Goal: Information Seeking & Learning: Learn about a topic

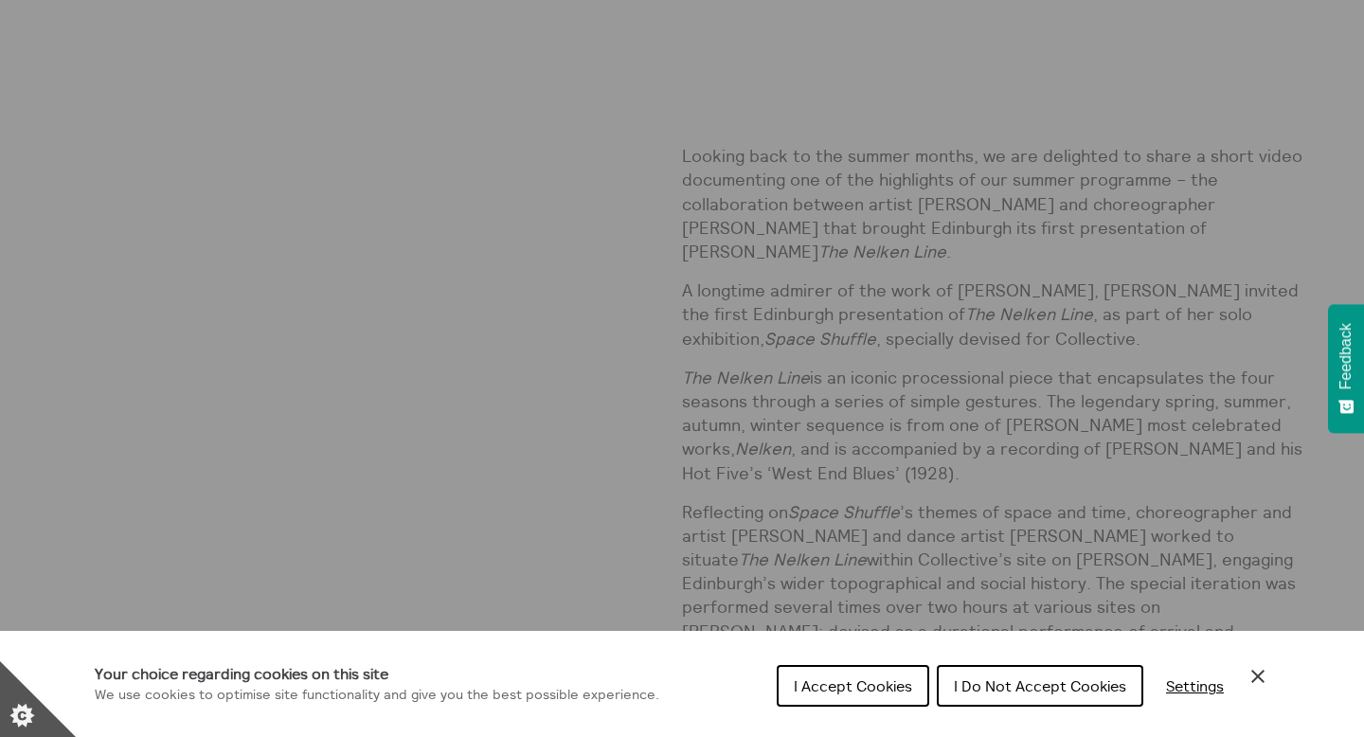
click at [888, 684] on span "I Accept Cookies" at bounding box center [853, 685] width 118 height 19
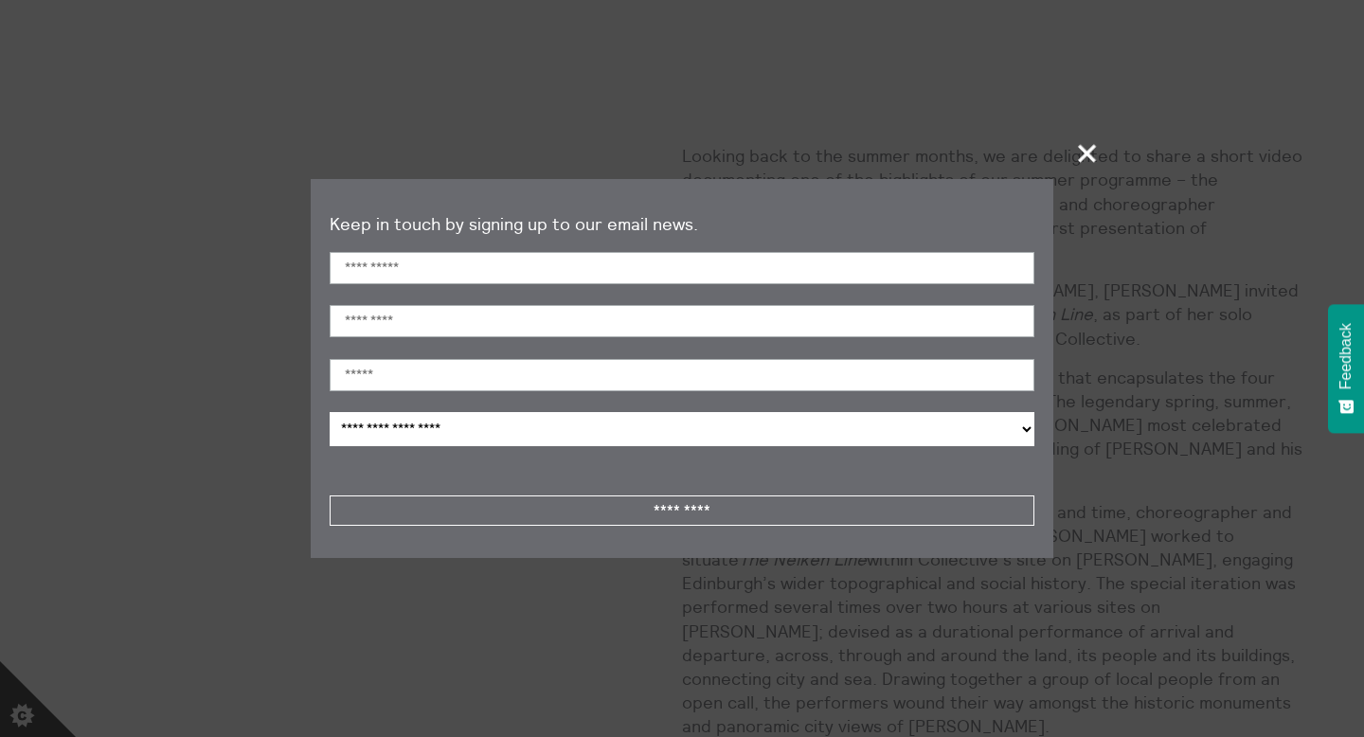
click at [1081, 162] on span "+" at bounding box center [1088, 153] width 56 height 56
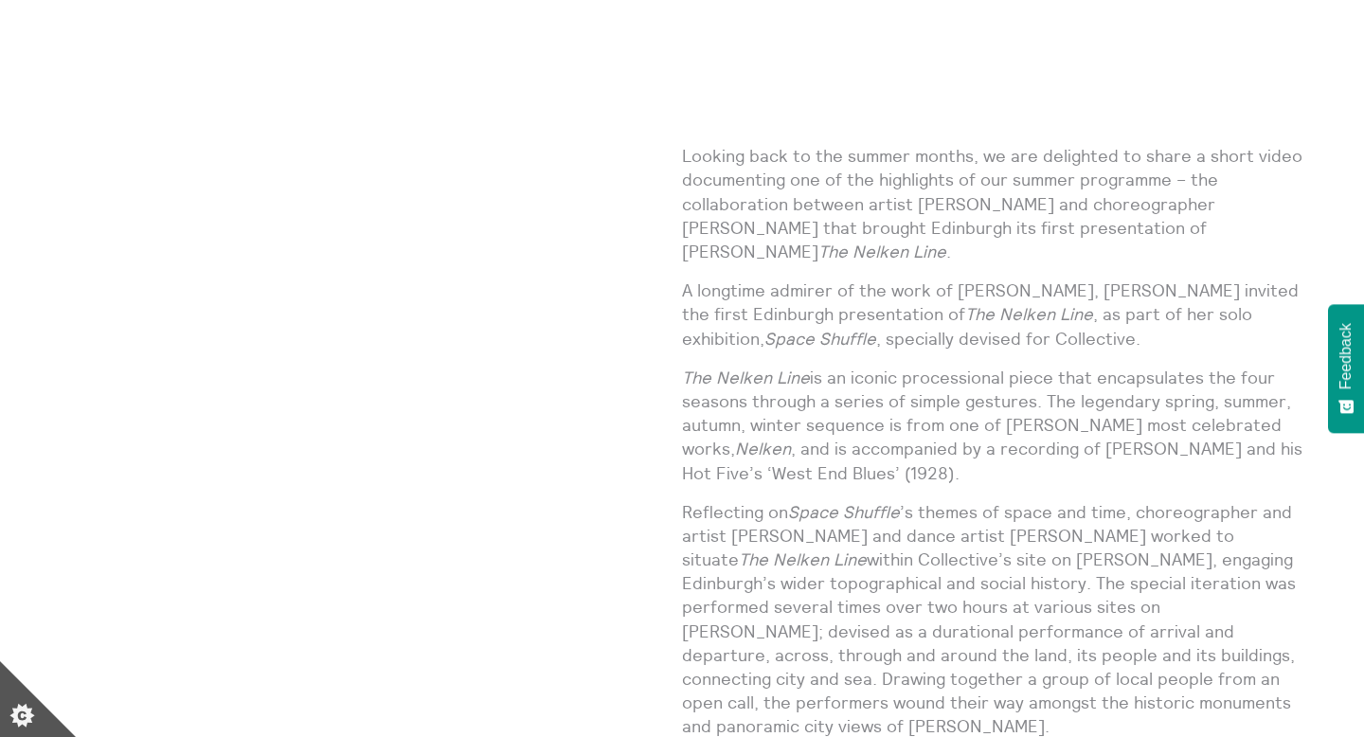
click at [826, 290] on p "A longtime admirer of the work of Pina Bausch, Moyna invited the first Edinburg…" at bounding box center [992, 314] width 621 height 72
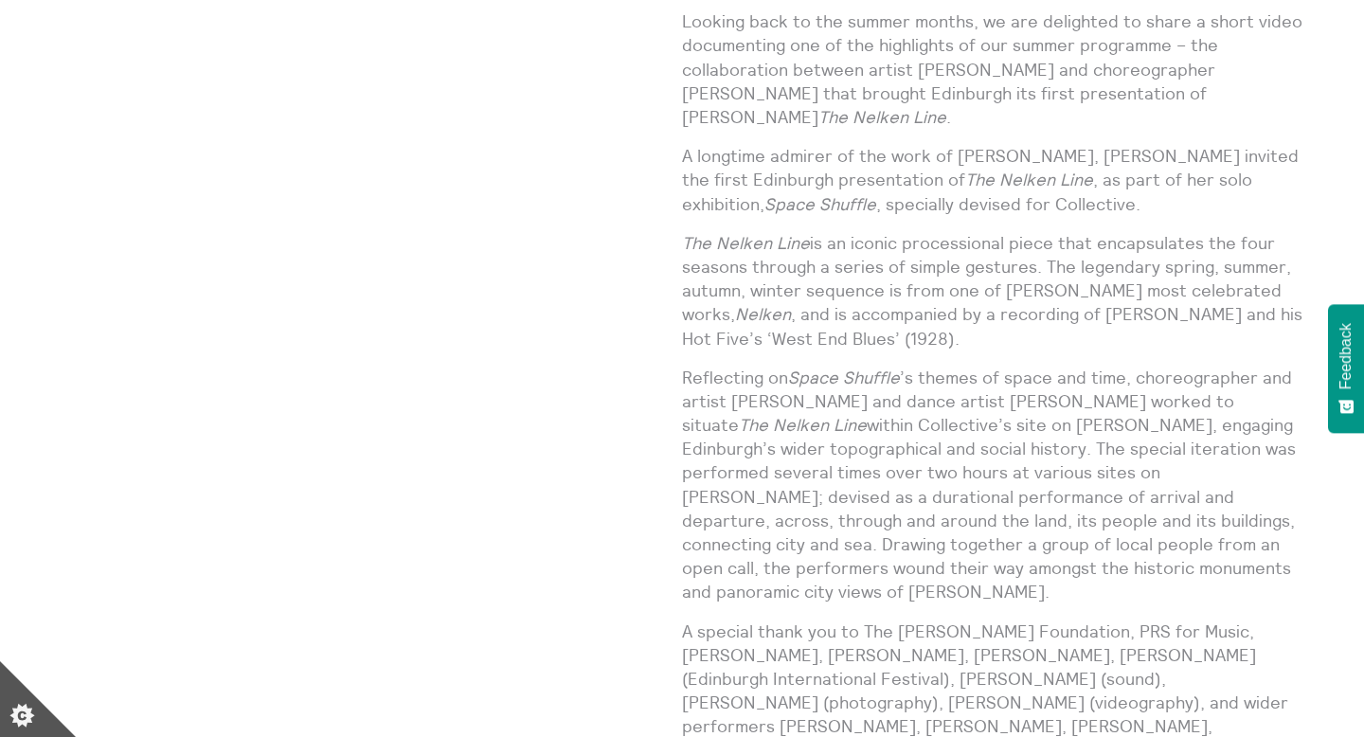
scroll to position [1170, 0]
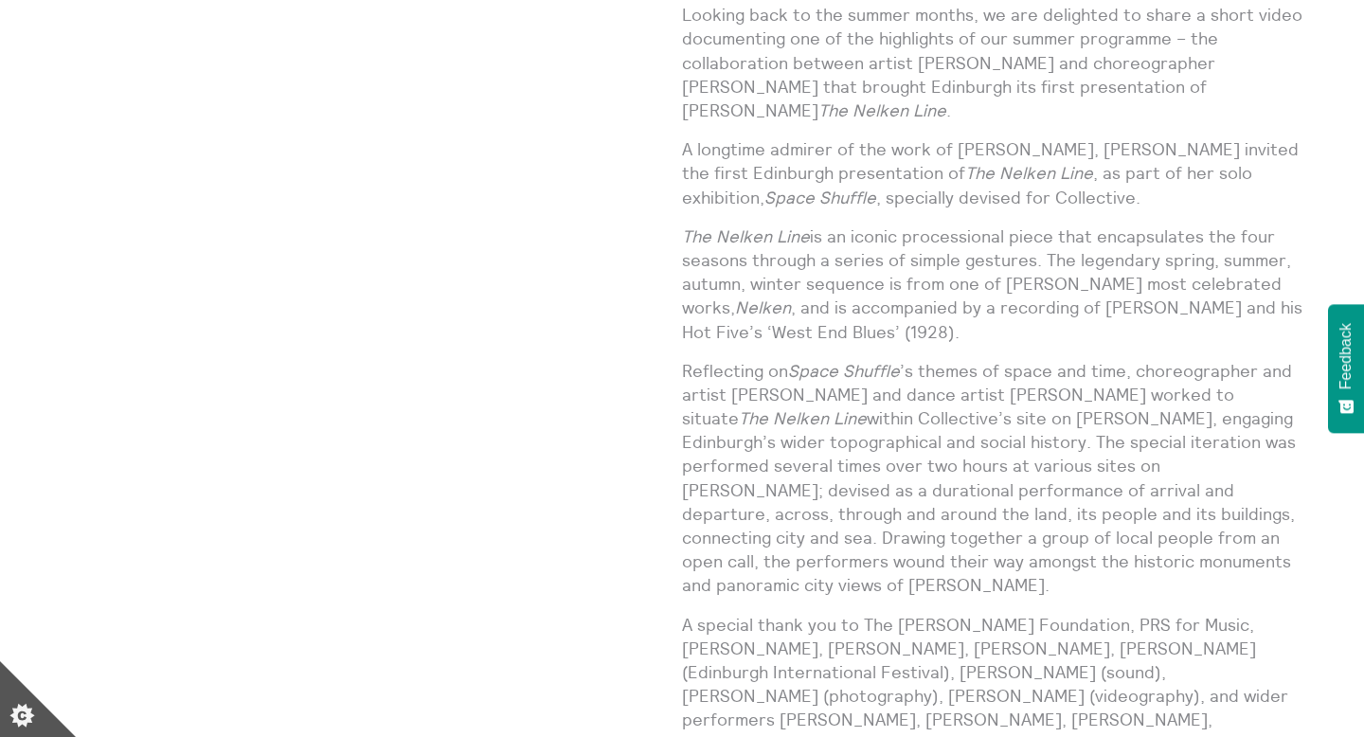
click at [960, 133] on div "Looking back to the summer months, we are delighted to share a short video docu…" at bounding box center [992, 446] width 621 height 965
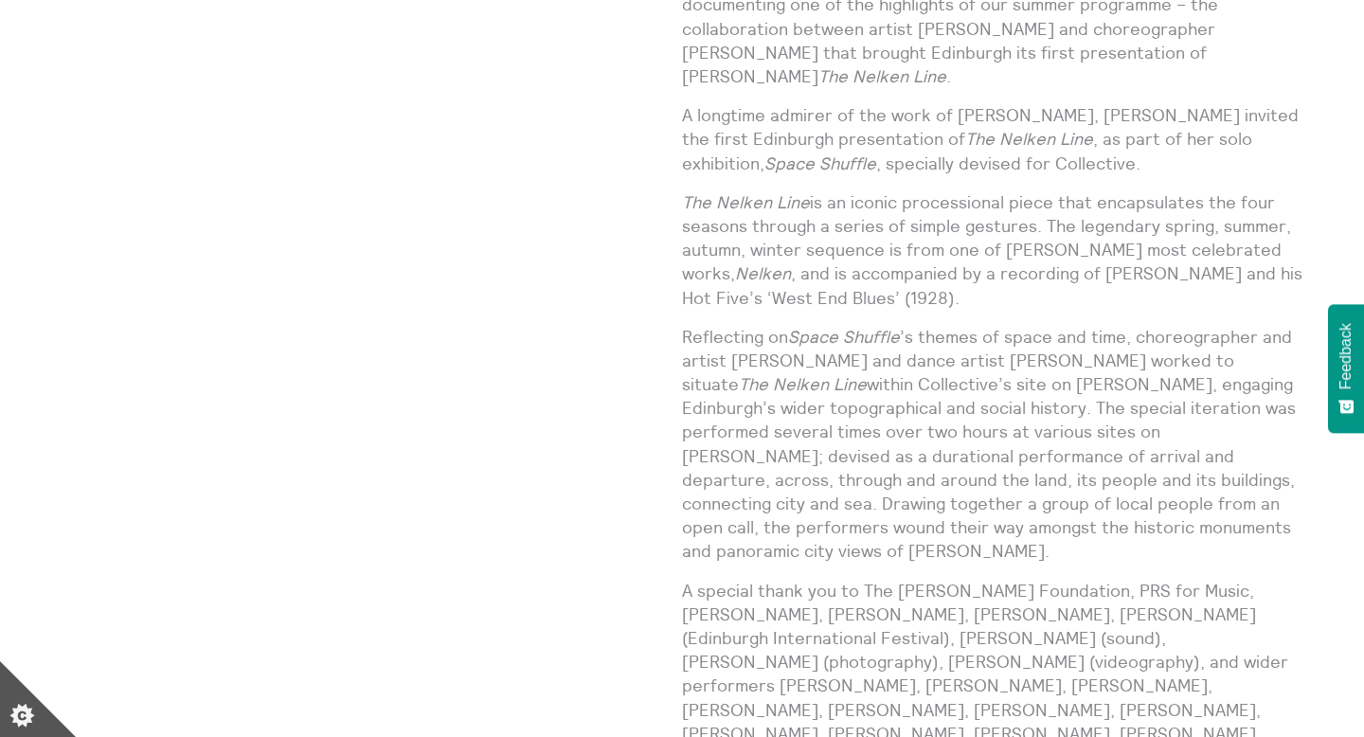
scroll to position [1207, 0]
click at [851, 286] on p "The Nelken Line is an iconic processional piece that encapsulates the four seas…" at bounding box center [992, 246] width 621 height 119
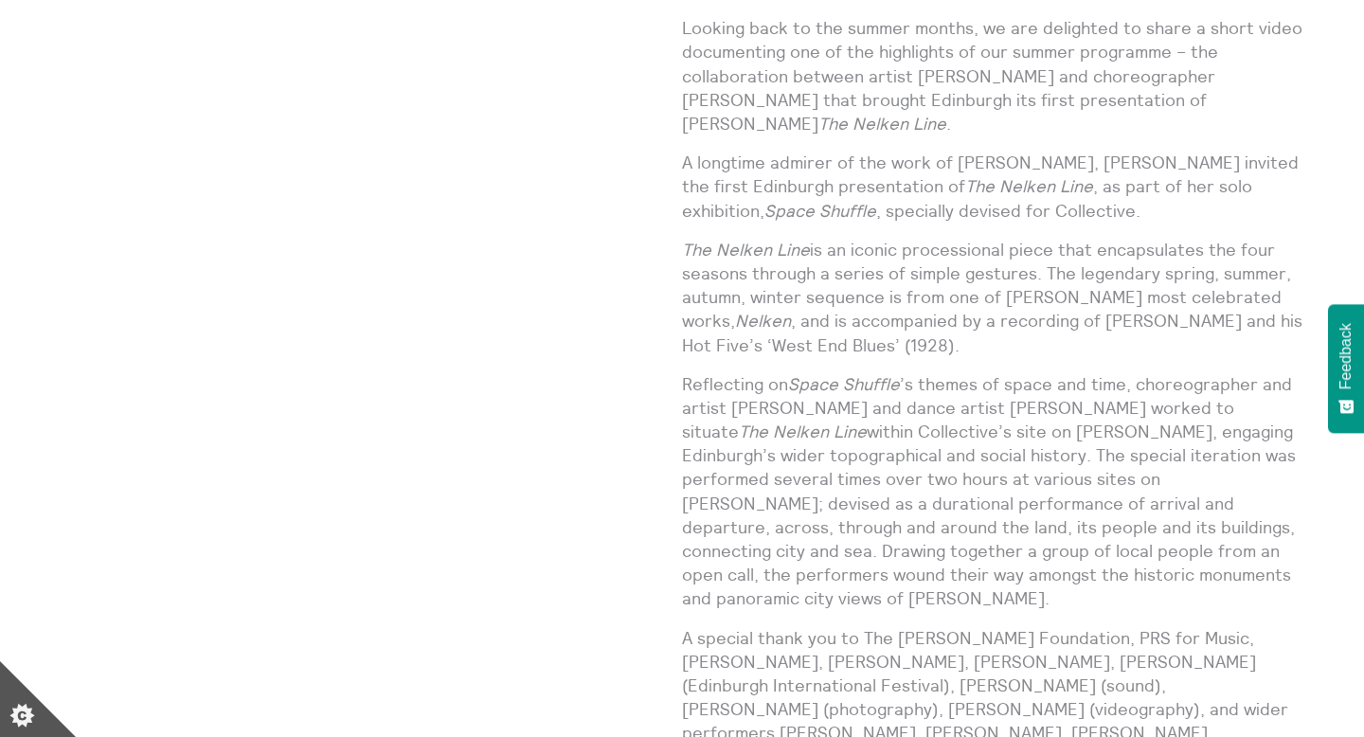
scroll to position [1154, 0]
click at [842, 354] on p "The Nelken Line is an iconic processional piece that encapsulates the four seas…" at bounding box center [992, 299] width 621 height 119
click at [964, 223] on div "Looking back to the summer months, we are delighted to share a short video docu…" at bounding box center [992, 461] width 621 height 965
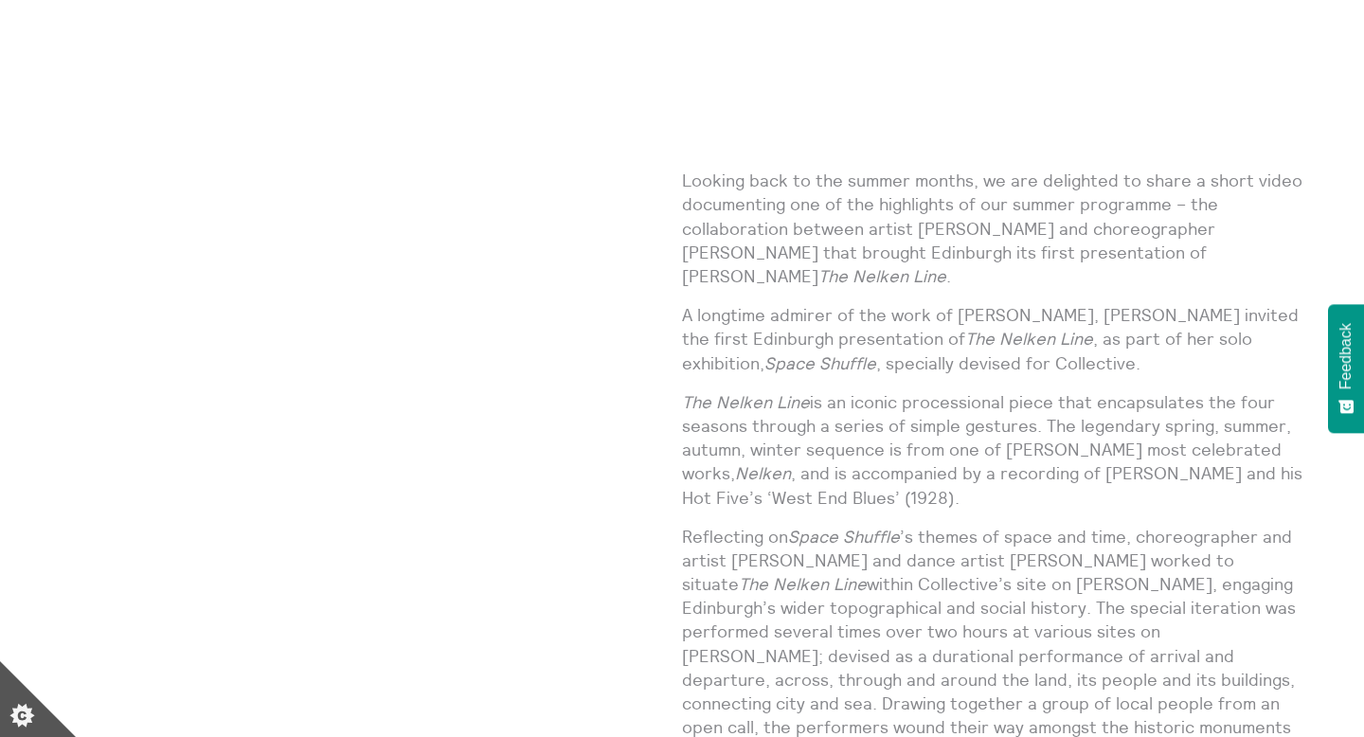
scroll to position [1005, 0]
click at [730, 241] on p "Looking back to the summer months, we are delighted to share a short video docu…" at bounding box center [992, 227] width 621 height 119
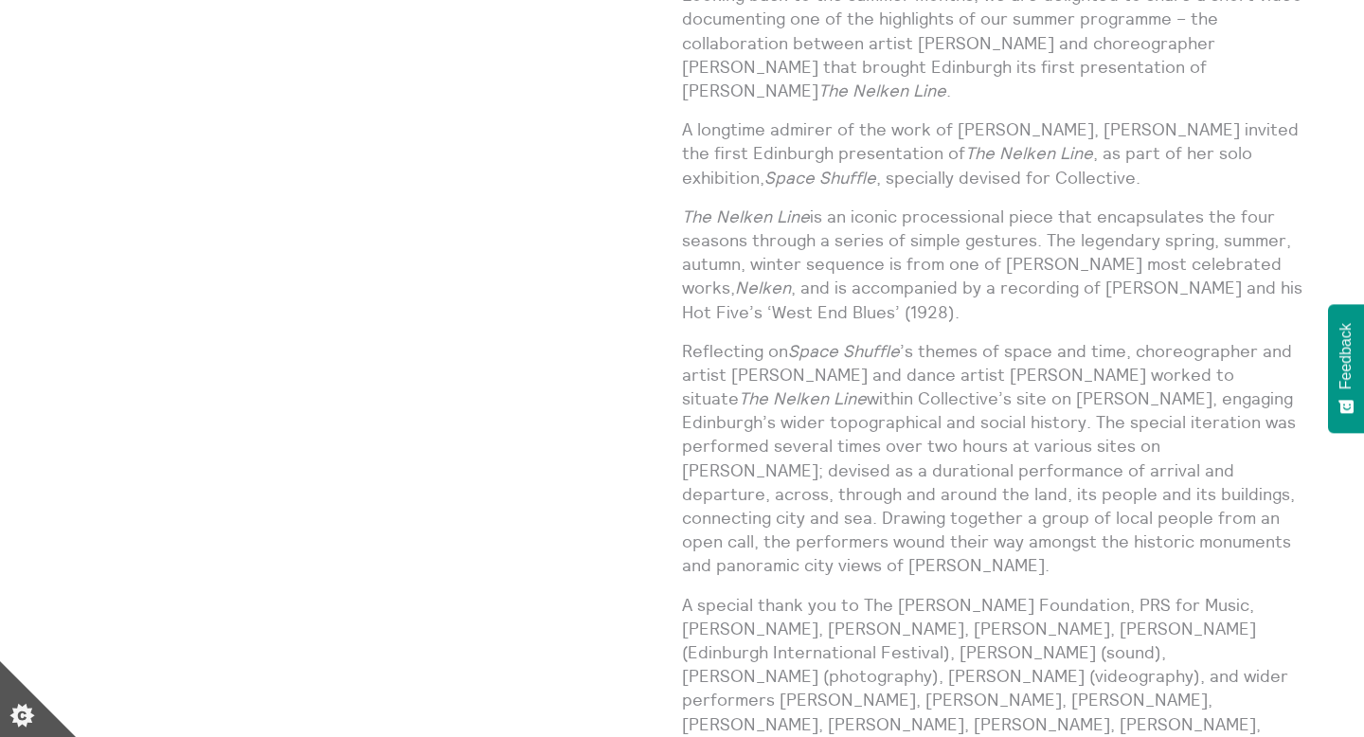
scroll to position [1193, 0]
click at [888, 290] on p "The Nelken Line is an iconic processional piece that encapsulates the four seas…" at bounding box center [992, 260] width 621 height 119
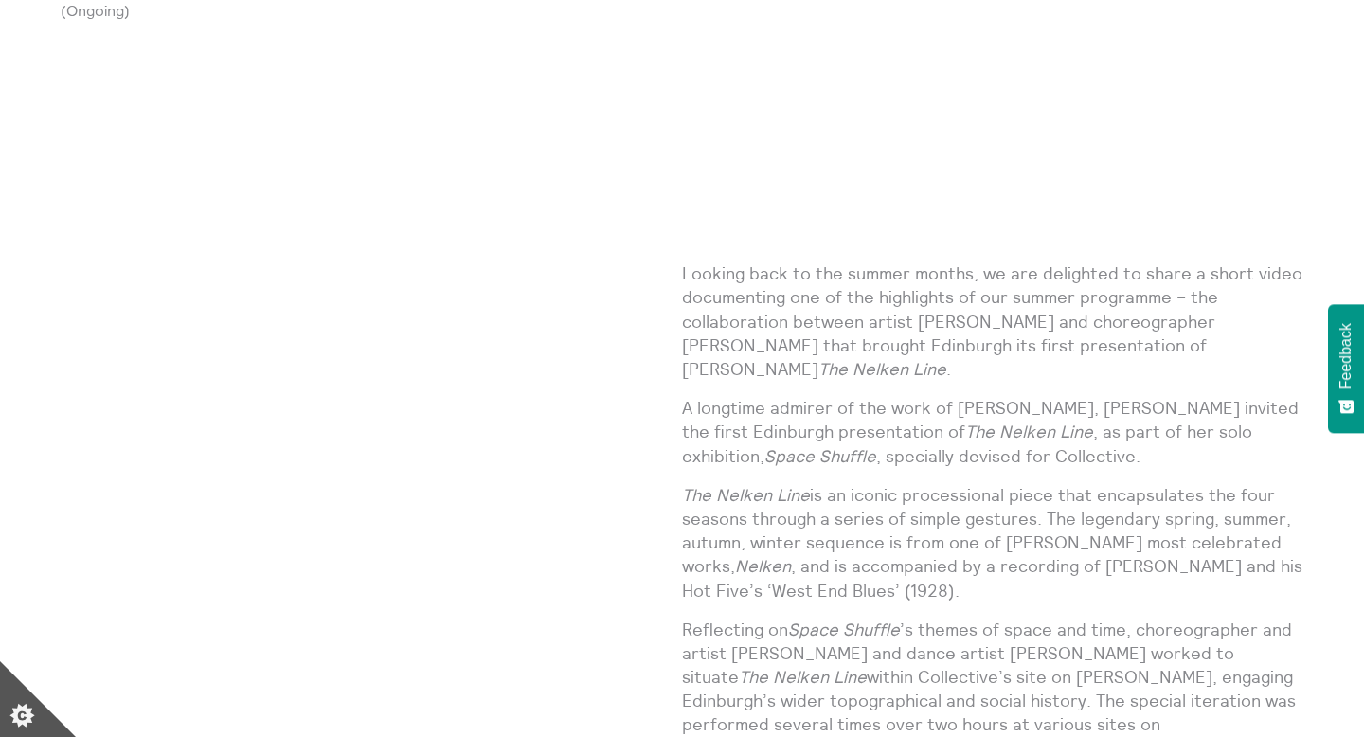
scroll to position [940, 0]
